Goal: Information Seeking & Learning: Learn about a topic

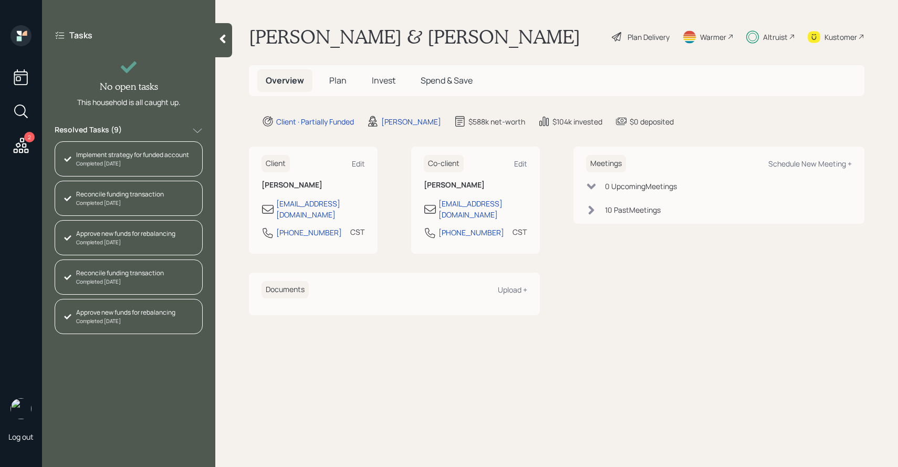
click at [337, 82] on span "Plan" at bounding box center [337, 81] width 17 height 12
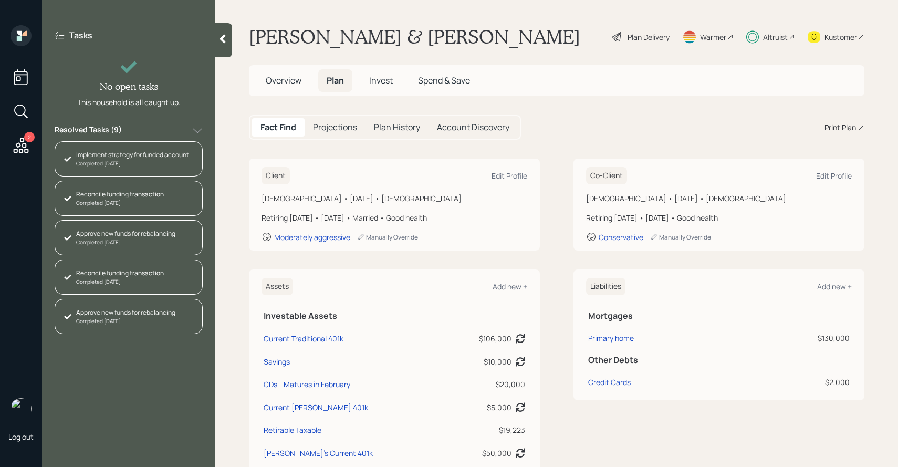
click at [374, 77] on span "Invest" at bounding box center [381, 81] width 24 height 12
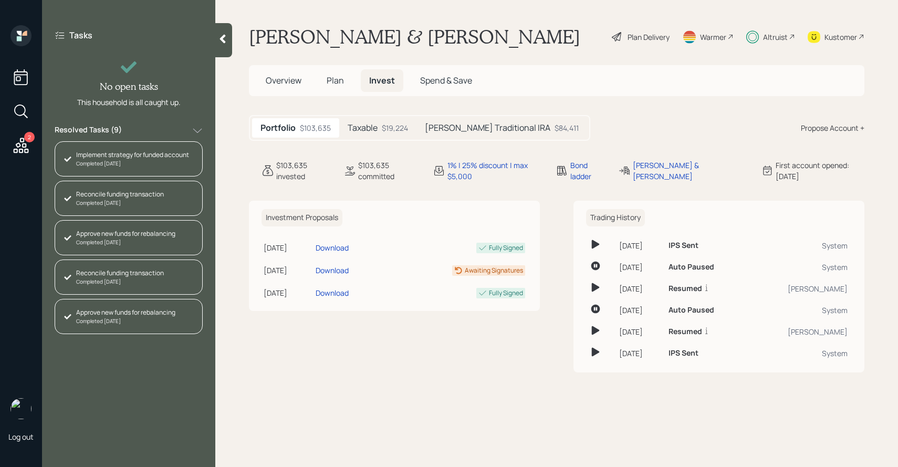
click at [394, 135] on div "Taxable $19,224" at bounding box center [377, 127] width 77 height 19
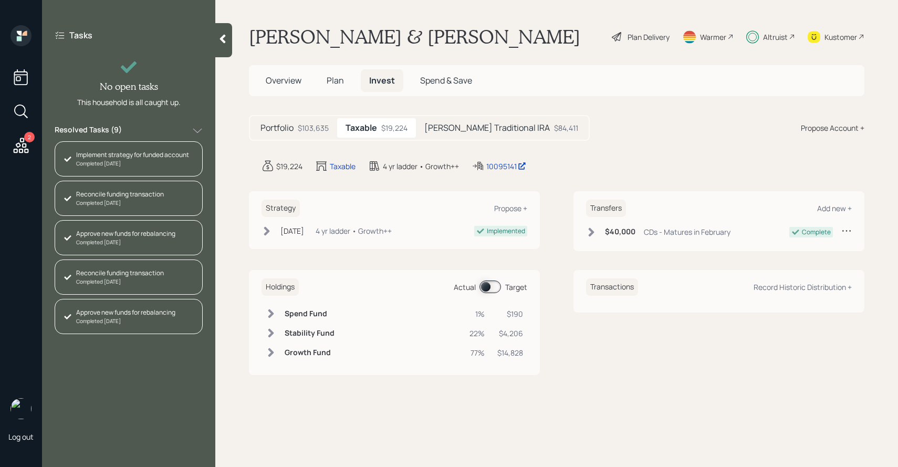
click at [448, 127] on h5 "[PERSON_NAME] Traditional IRA" at bounding box center [488, 128] width 126 height 10
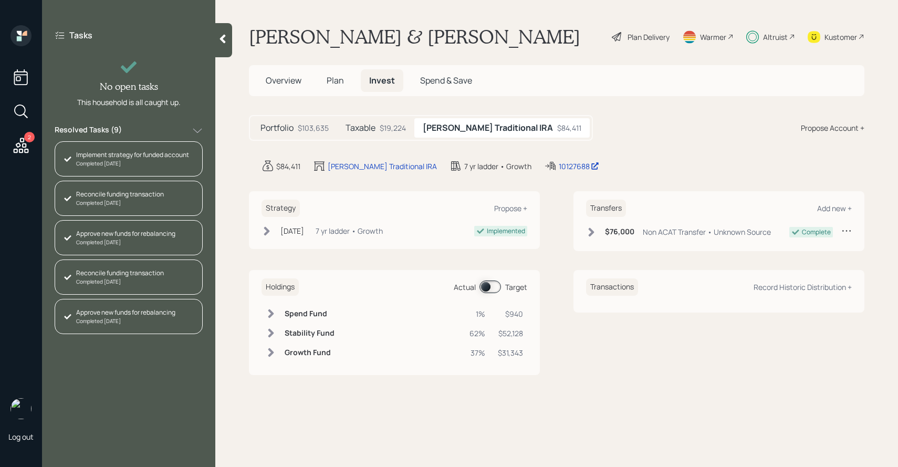
click at [494, 293] on span at bounding box center [491, 287] width 22 height 13
click at [495, 289] on span at bounding box center [491, 287] width 22 height 13
click at [378, 123] on div "Taxable $19,224" at bounding box center [375, 127] width 77 height 19
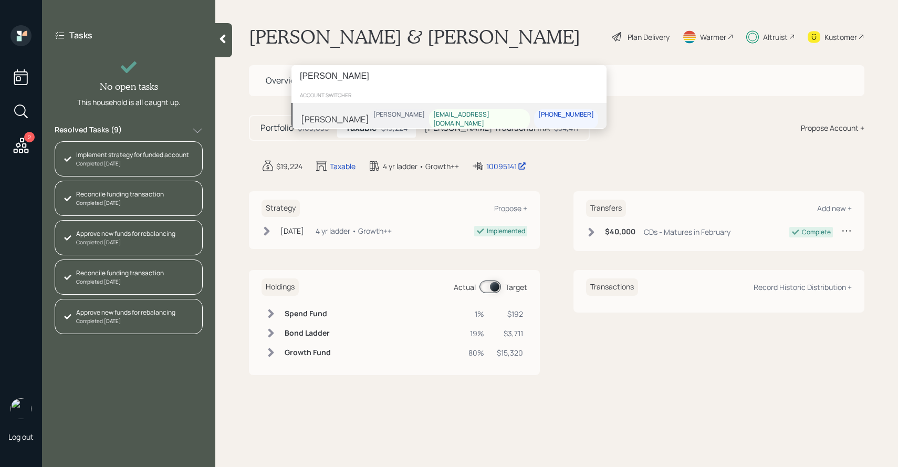
type input "[PERSON_NAME]"
